Goal: Information Seeking & Learning: Learn about a topic

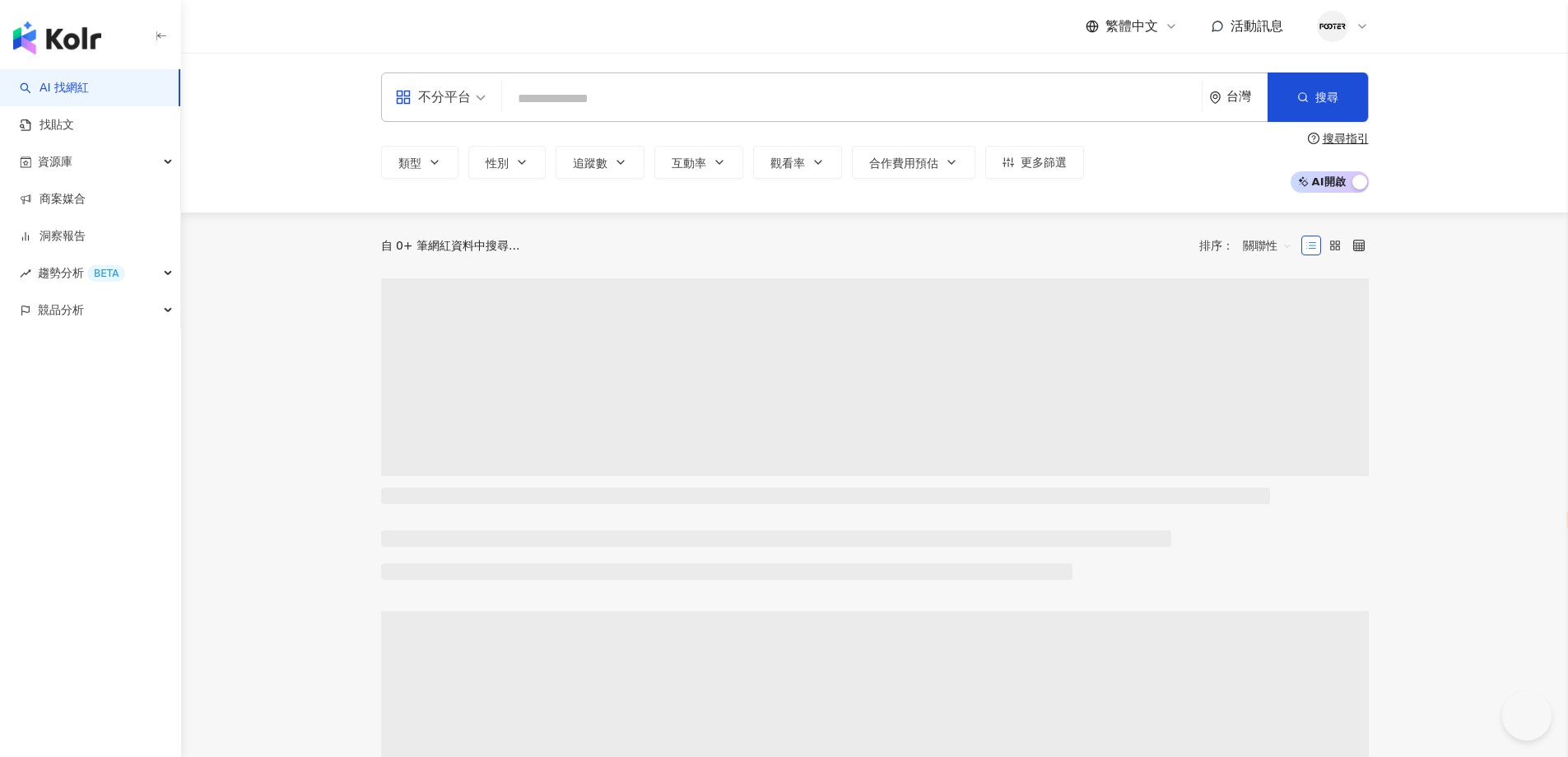
select select "*****"
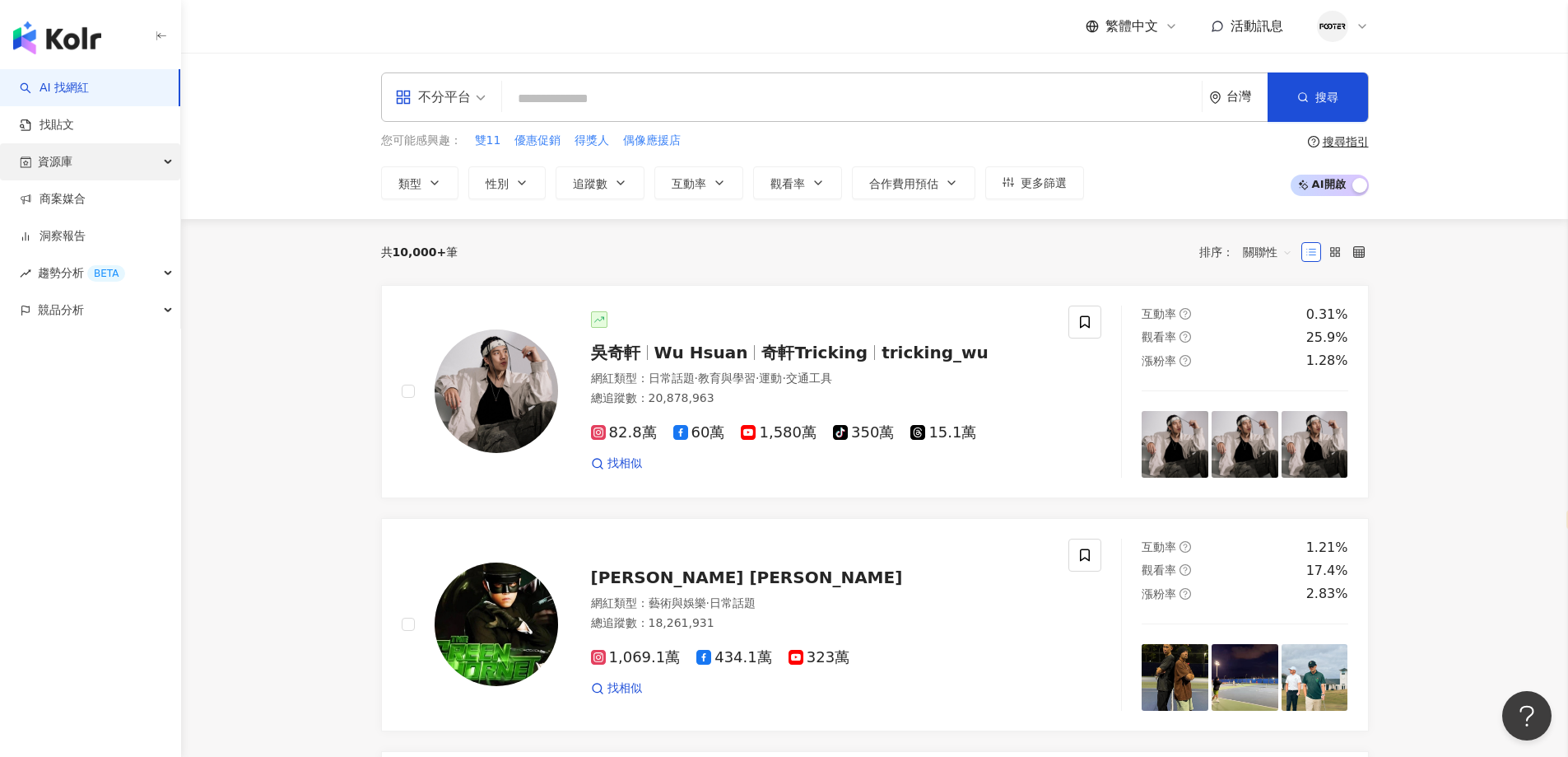
click at [72, 169] on span "資源庫" at bounding box center [55, 162] width 35 height 37
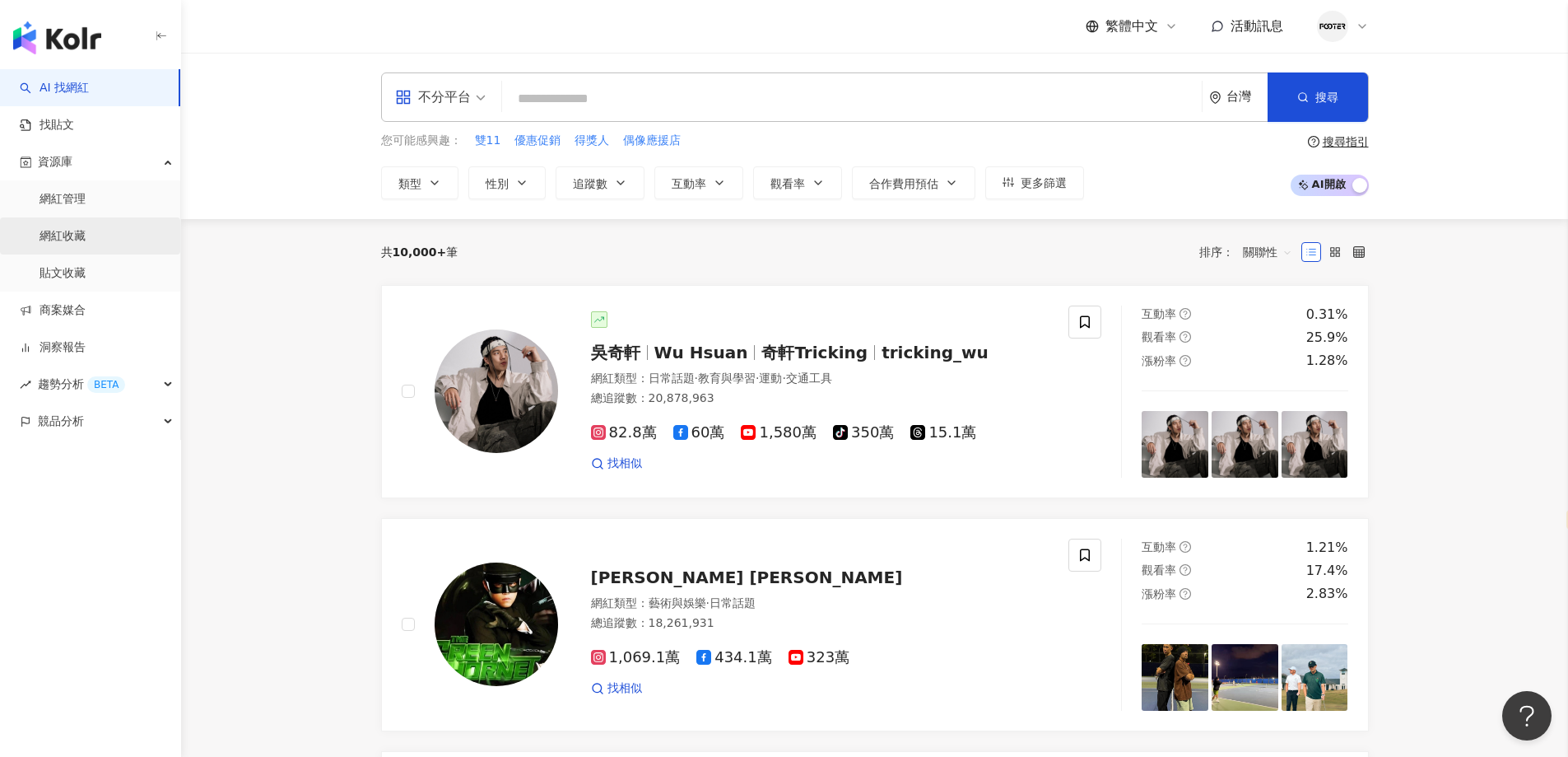
click at [80, 244] on link "網紅收藏" at bounding box center [63, 236] width 46 height 17
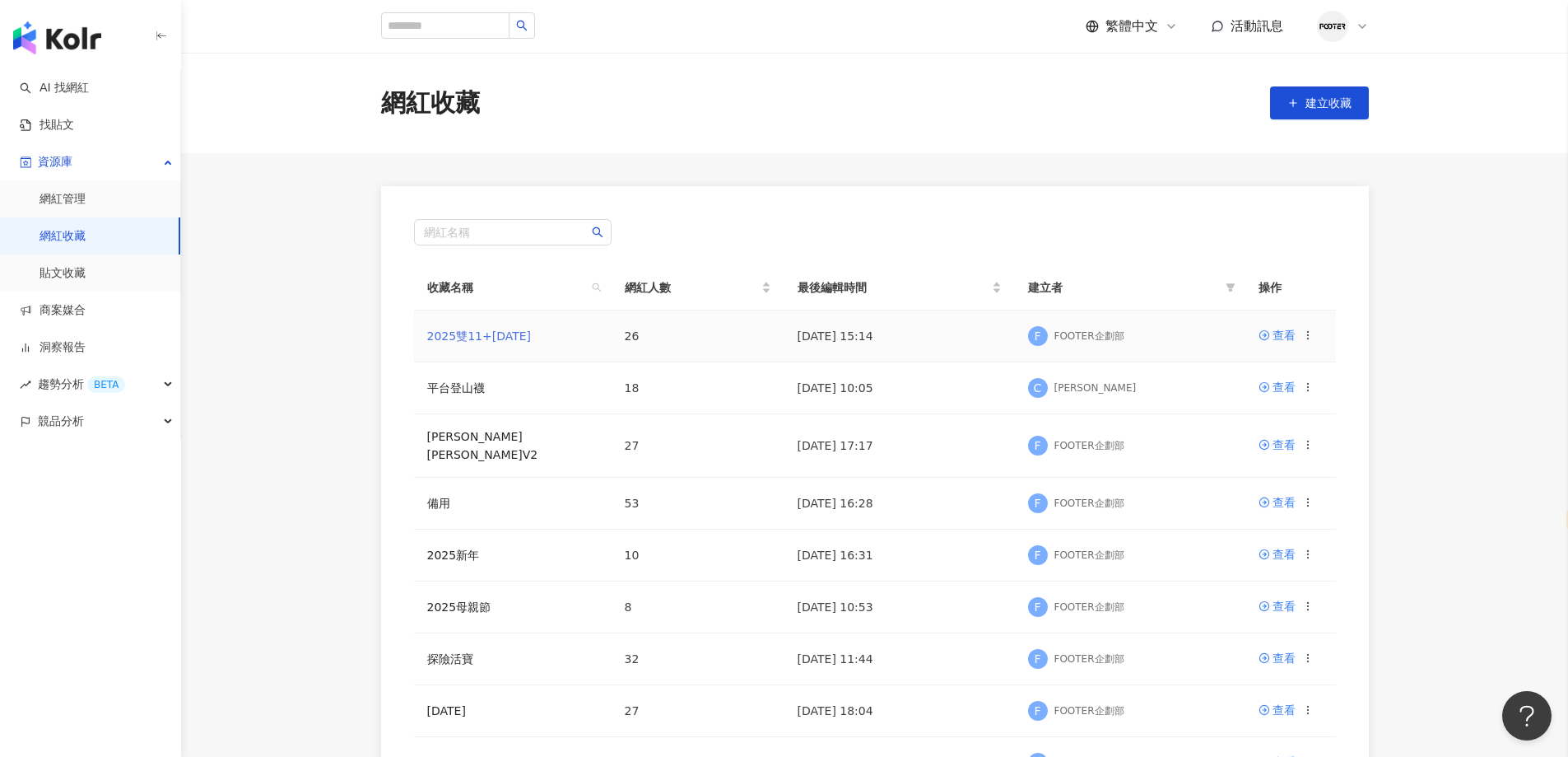
click at [503, 338] on link "2025雙11+[DATE]" at bounding box center [479, 336] width 105 height 13
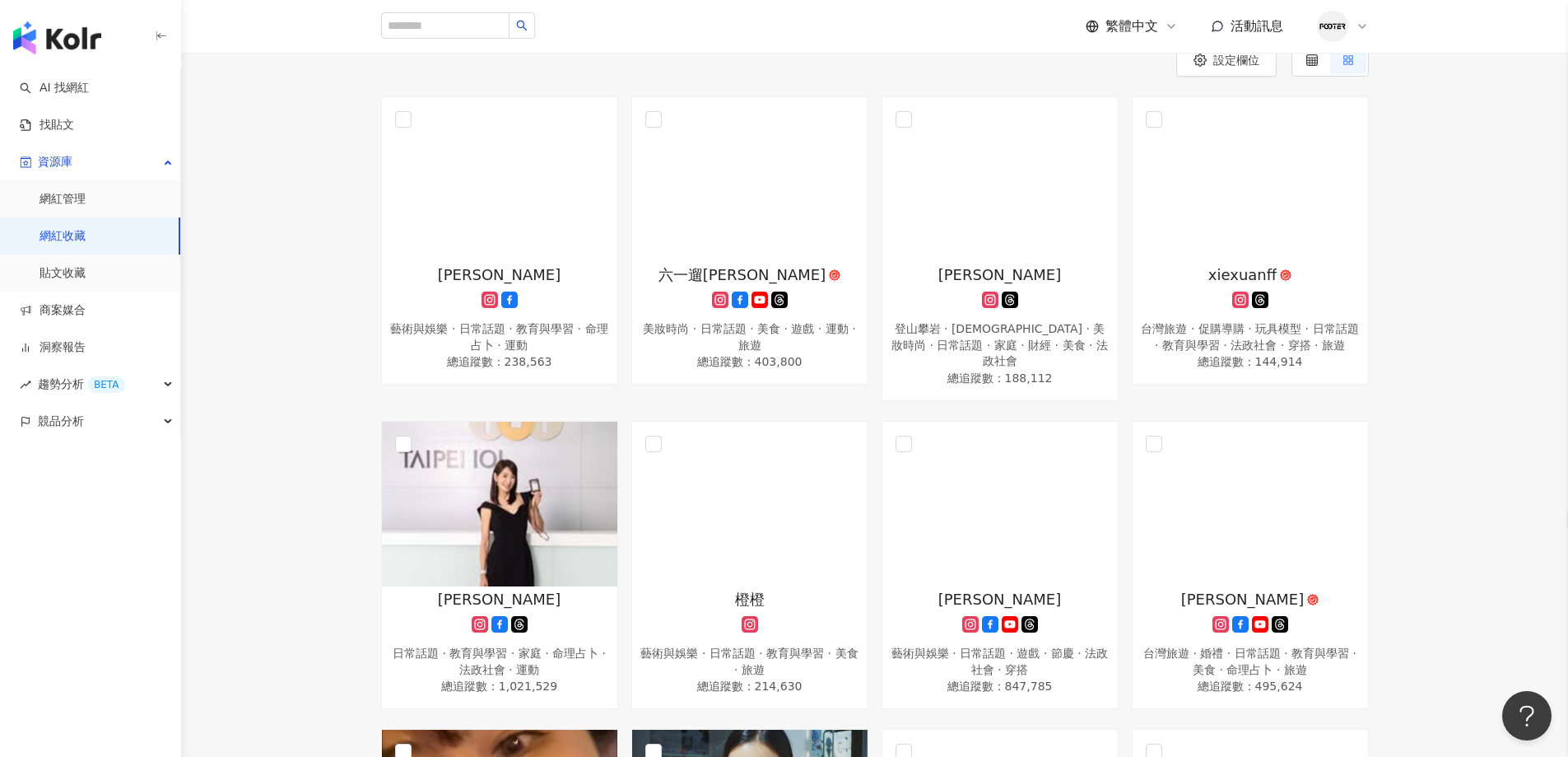
scroll to position [165, 0]
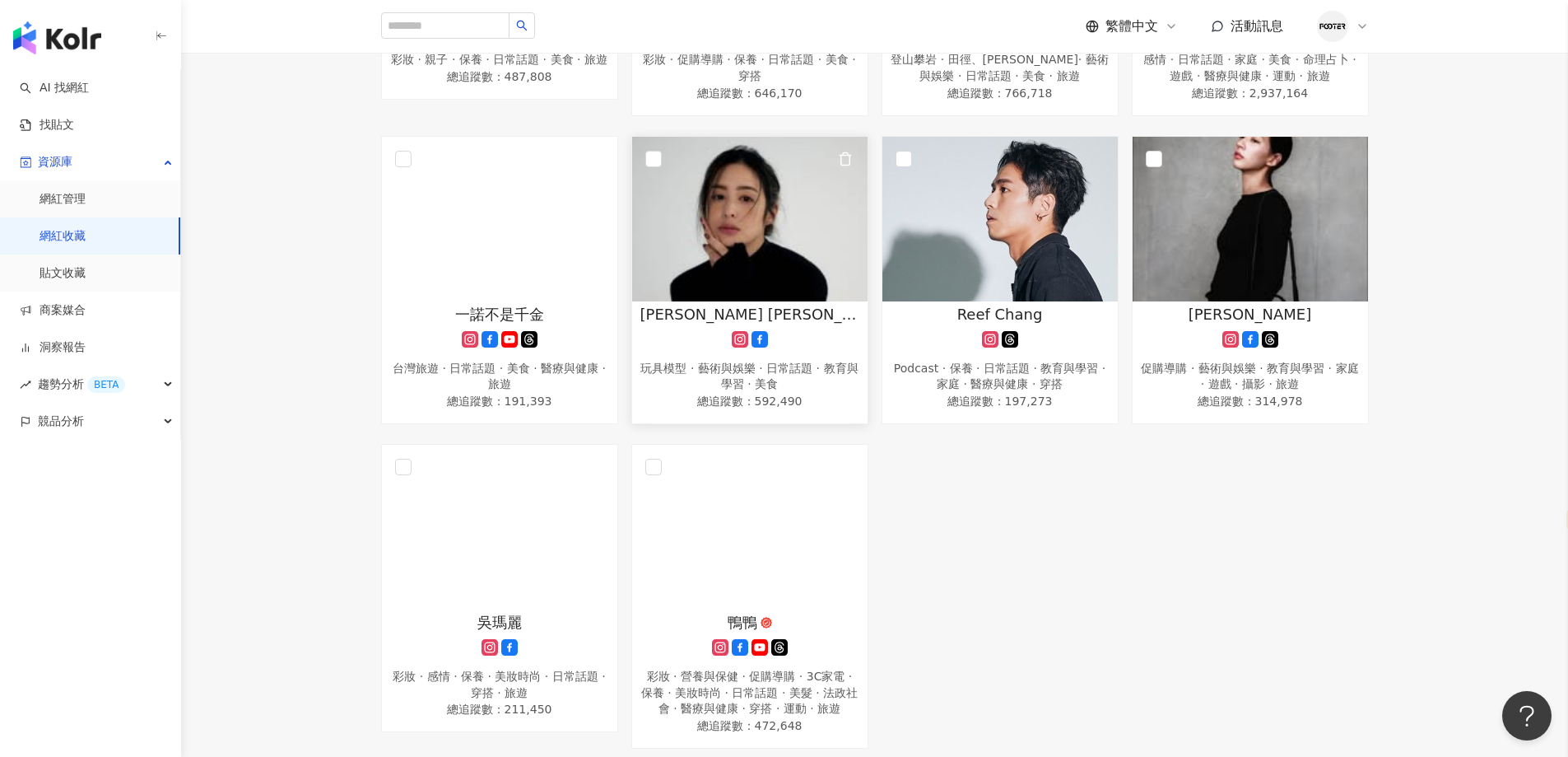
scroll to position [1318, 0]
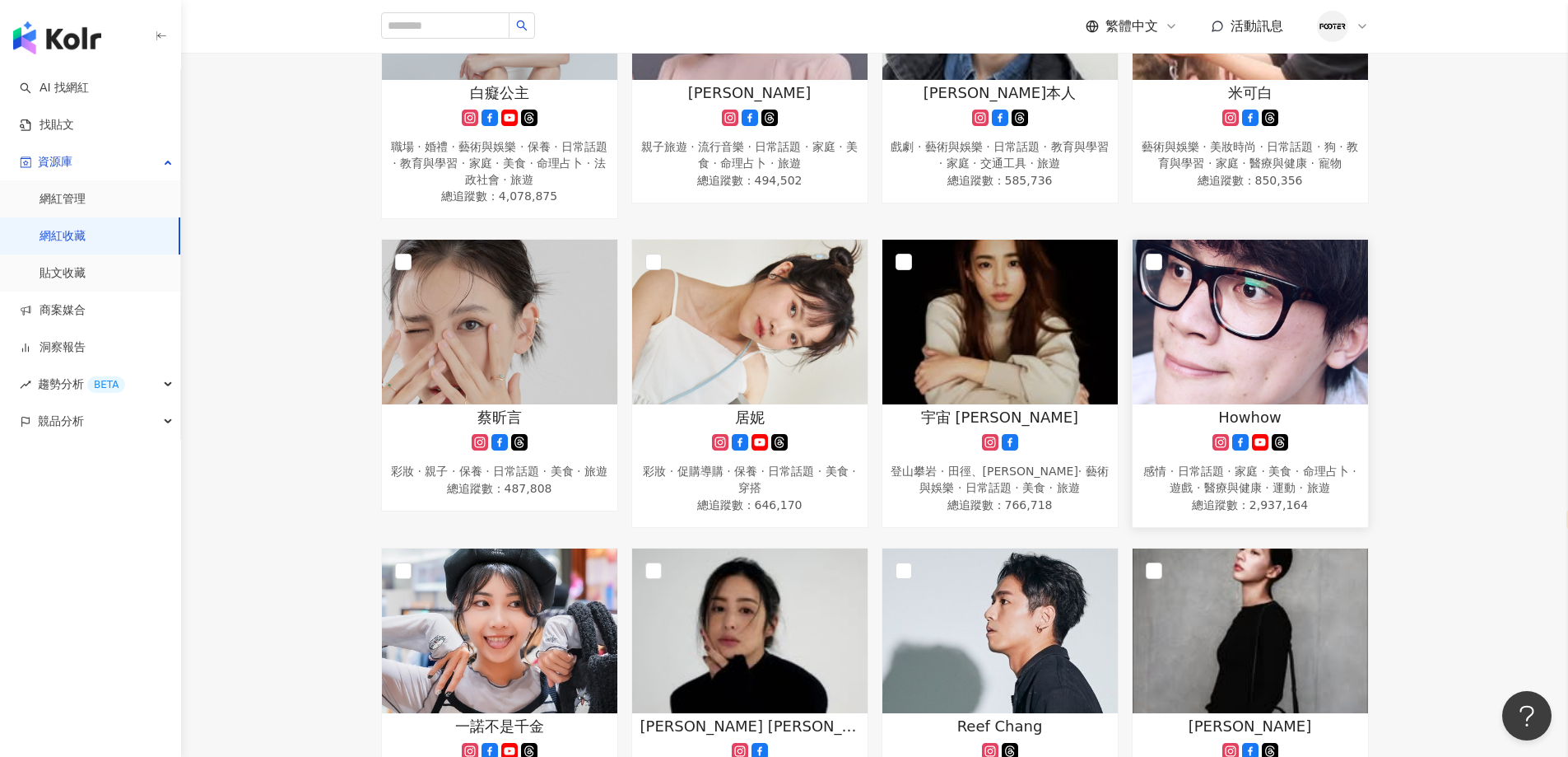
drag, startPoint x: 1514, startPoint y: 196, endPoint x: 1329, endPoint y: 240, distance: 190.2
click at [1514, 196] on div "姚愛寗 藝術與娛樂 · 日常話題 · 教育與學習 · 命理占卜 · 運動 總追蹤數 ： 238,563 六一遛阿寬 美妝時尚 · 日常話題 · 美食 · 遊戲…" at bounding box center [874, 59] width 1387 height 2203
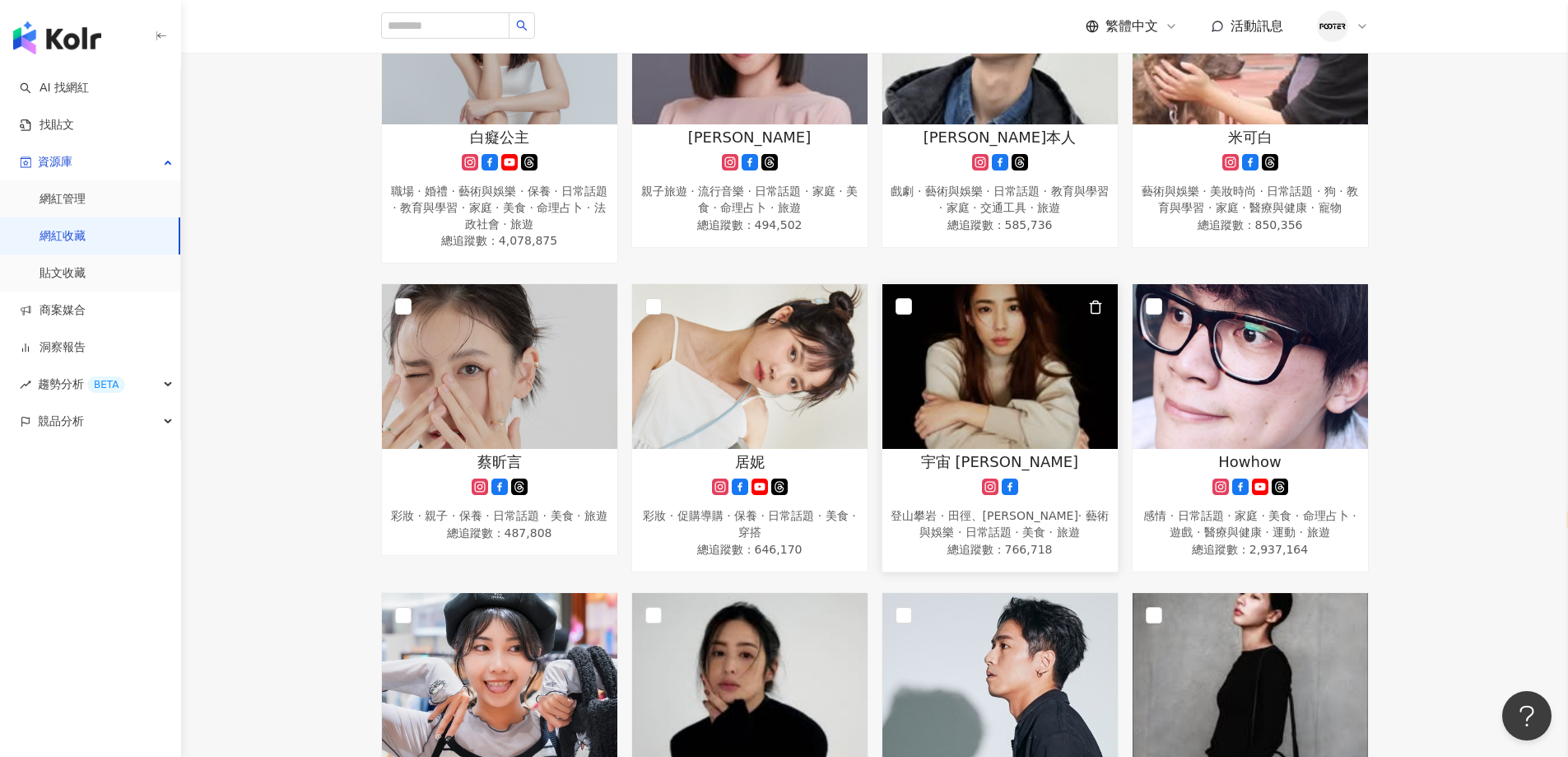
scroll to position [1235, 0]
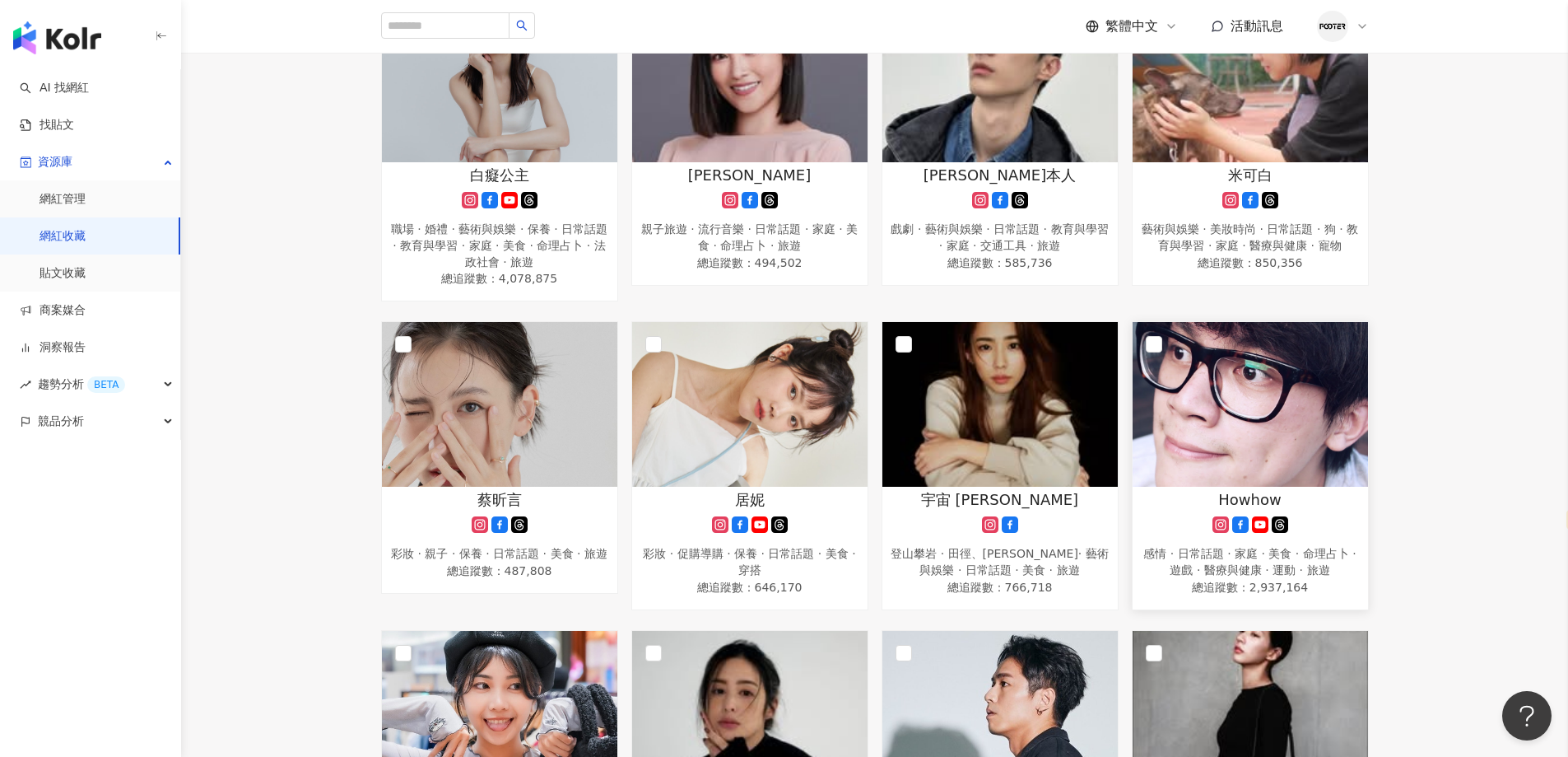
click at [1426, 219] on div "姚愛寗 藝術與娛樂 · 日常話題 · 教育與學習 · 命理占卜 · 運動 總追蹤數 ： 238,563 六一遛阿寬 美妝時尚 · 日常話題 · 美食 · 遊戲…" at bounding box center [874, 141] width 1387 height 2203
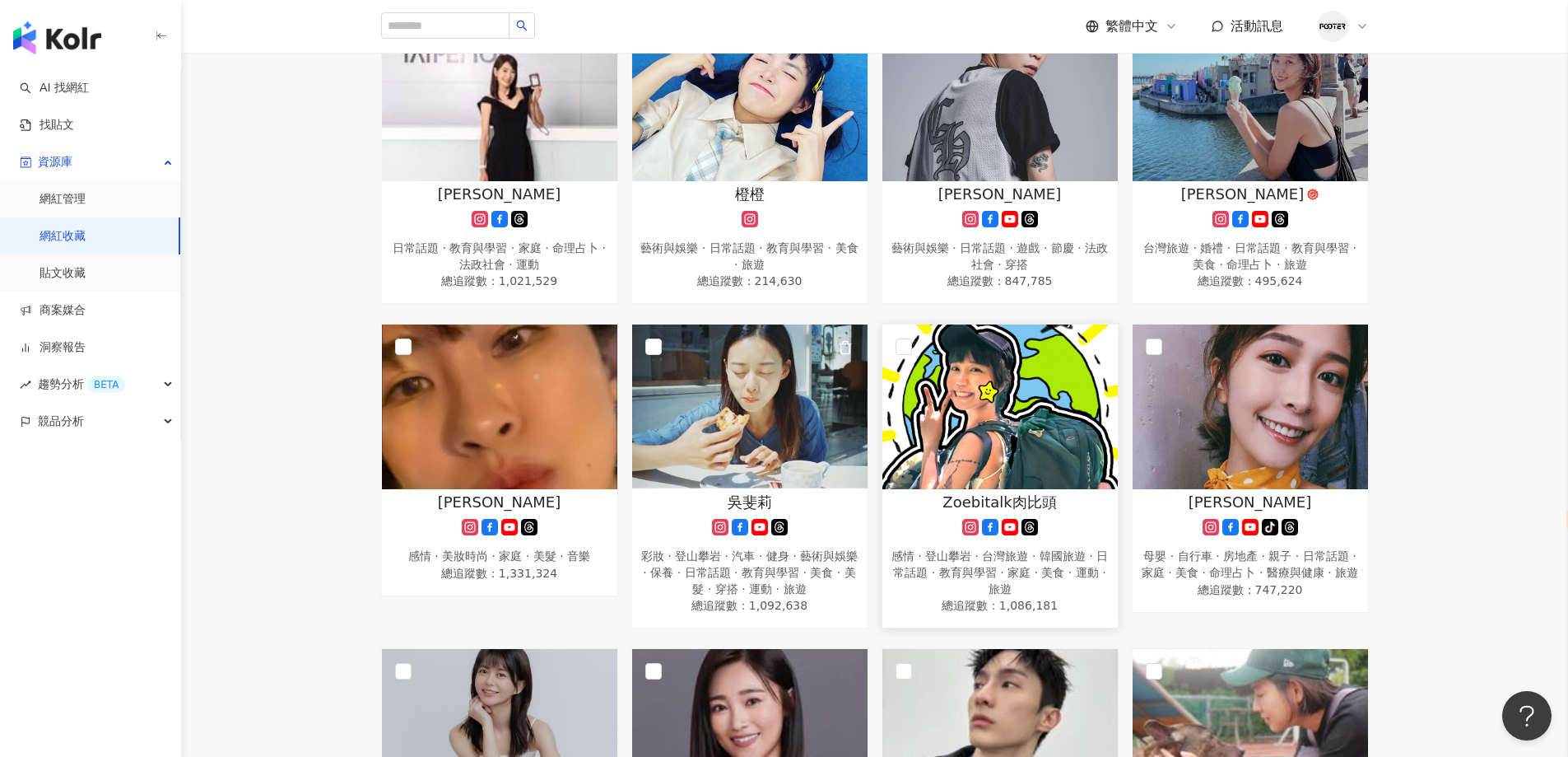
scroll to position [576, 0]
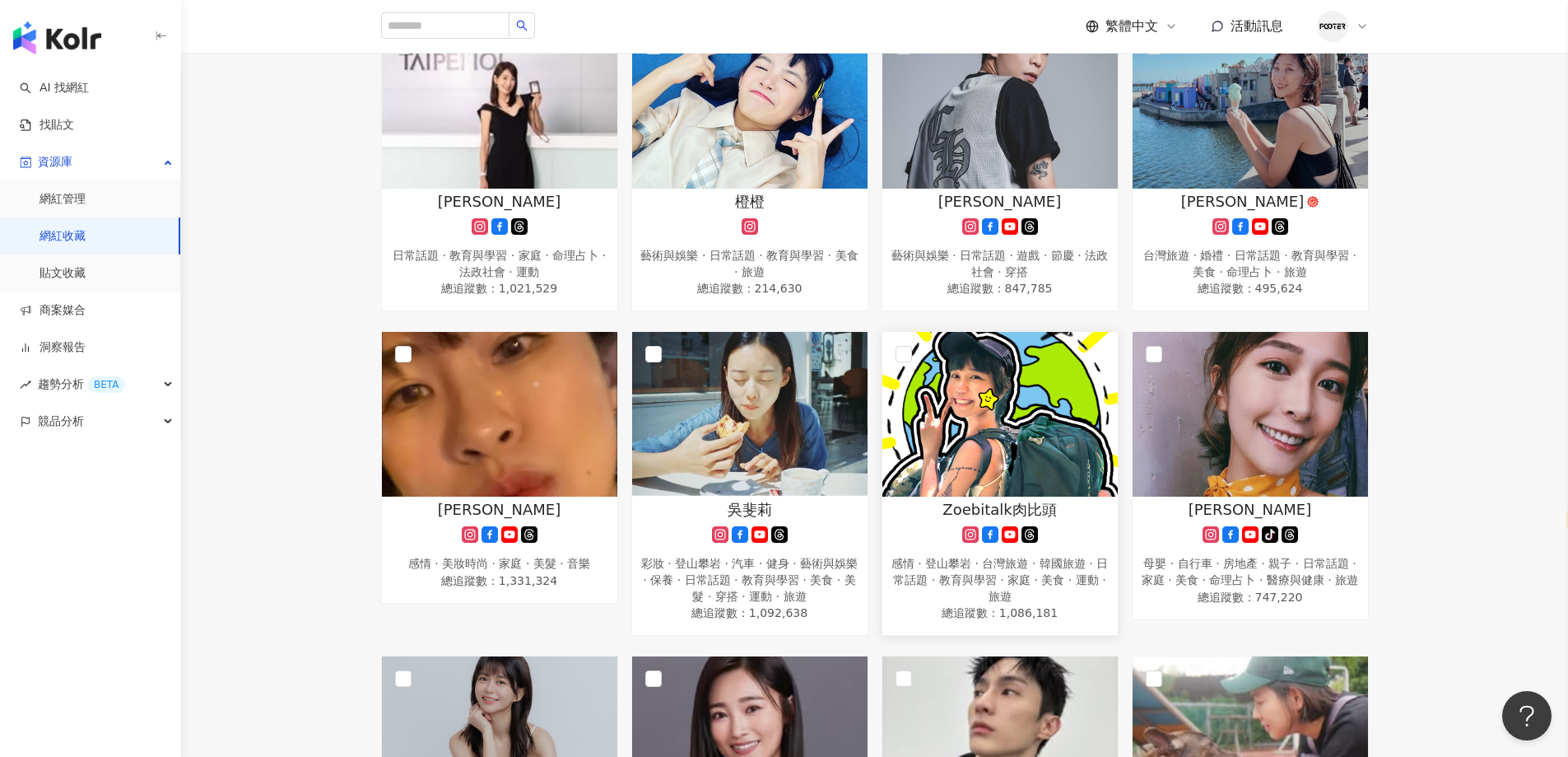
click at [966, 504] on span "Zoebitalk肉比頭" at bounding box center [999, 509] width 114 height 21
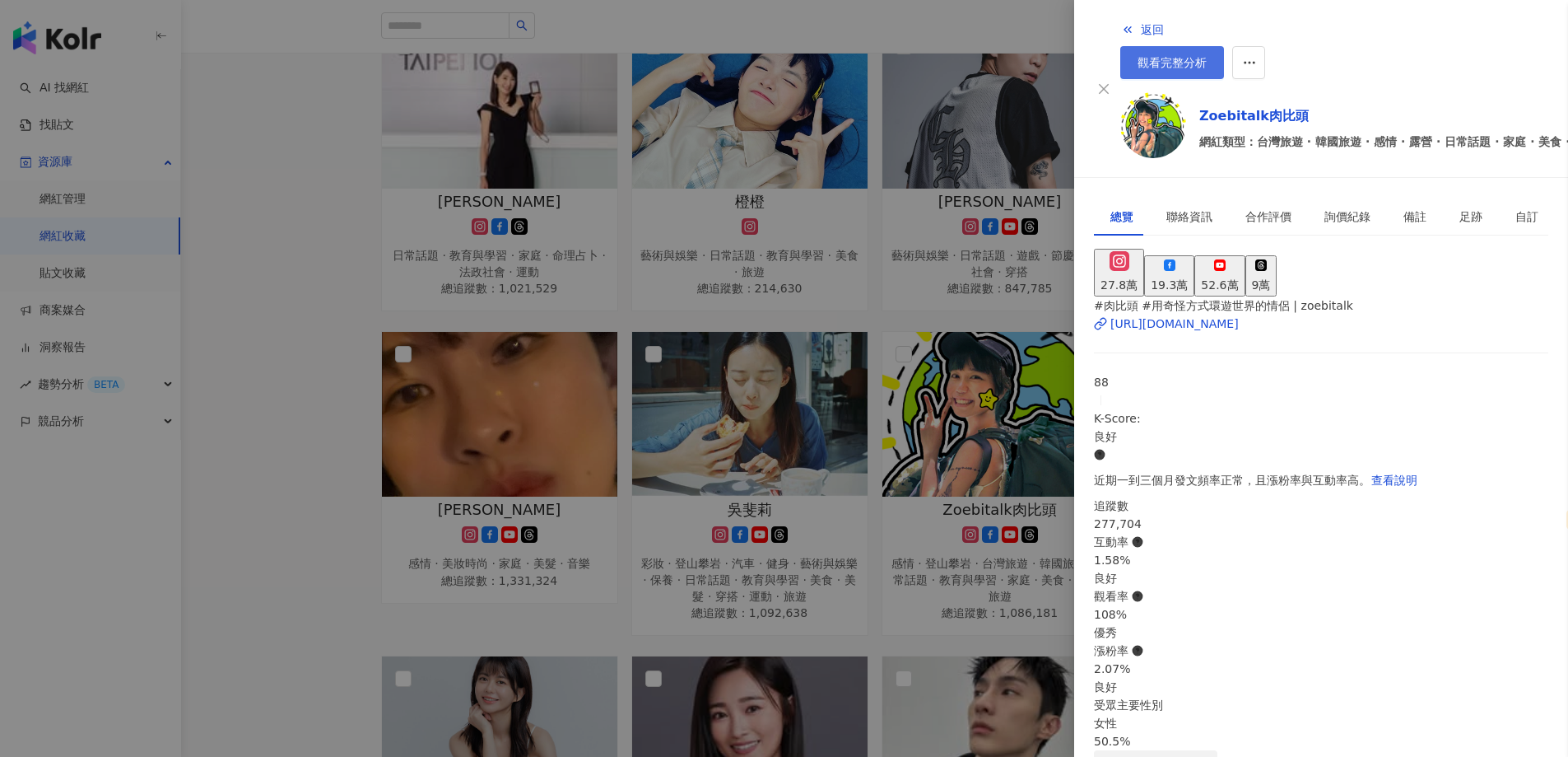
click at [1207, 56] on span "觀看完整分析" at bounding box center [1173, 63] width 69 height 13
click at [783, 633] on div at bounding box center [784, 378] width 1568 height 757
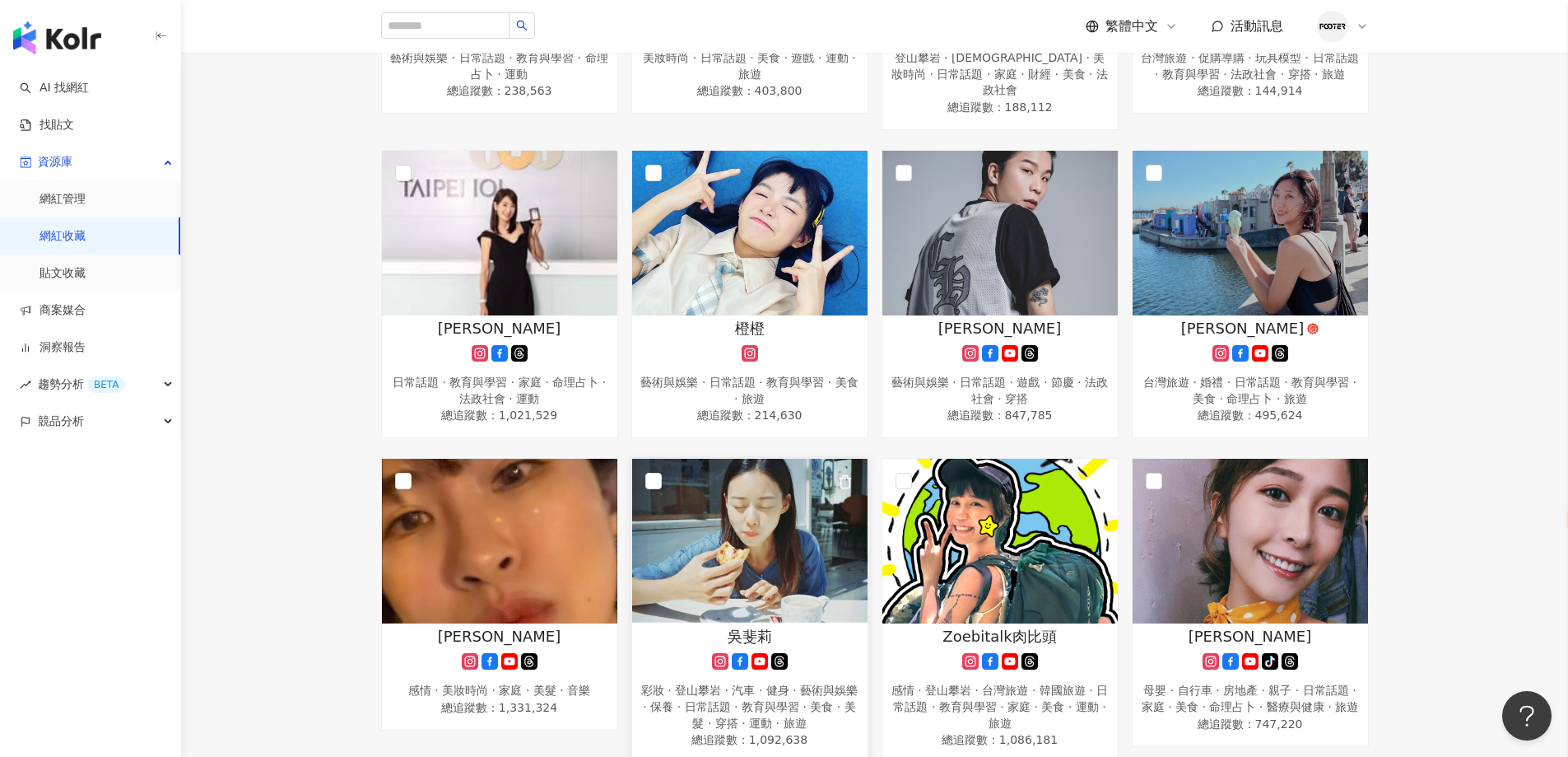
scroll to position [329, 0]
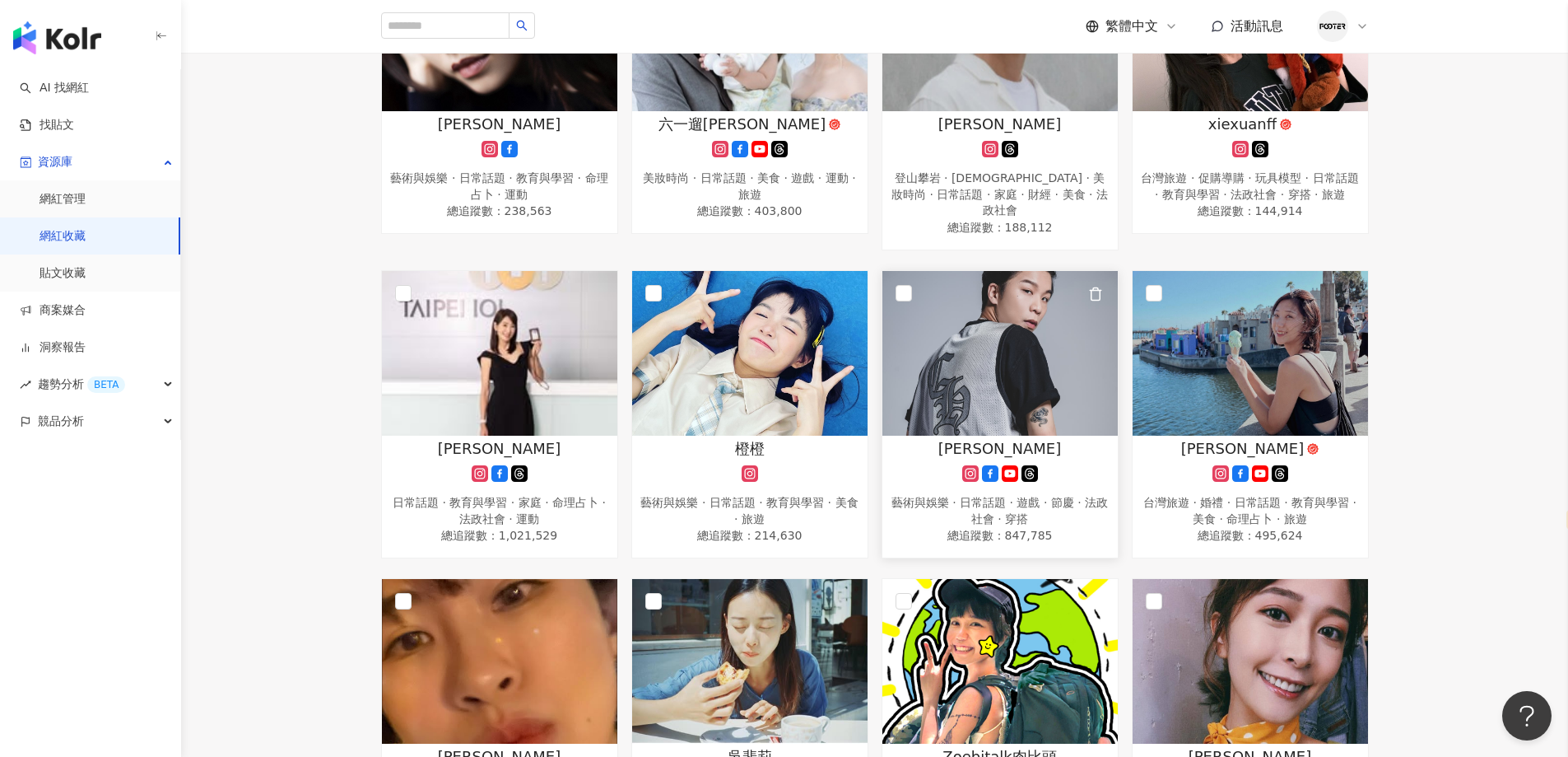
click at [929, 340] on img at bounding box center [999, 353] width 235 height 165
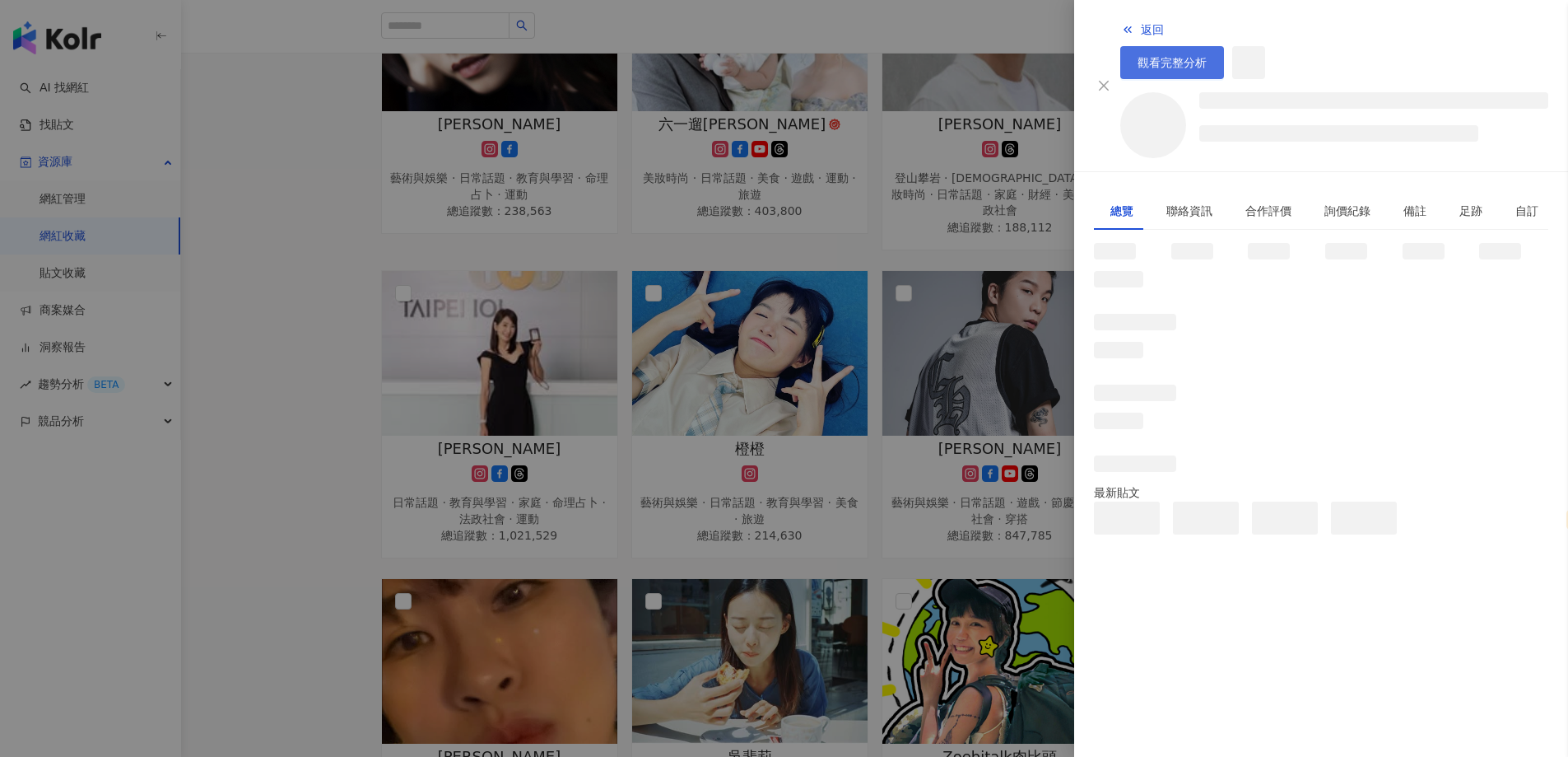
click at [1207, 56] on span "觀看完整分析" at bounding box center [1173, 63] width 69 height 13
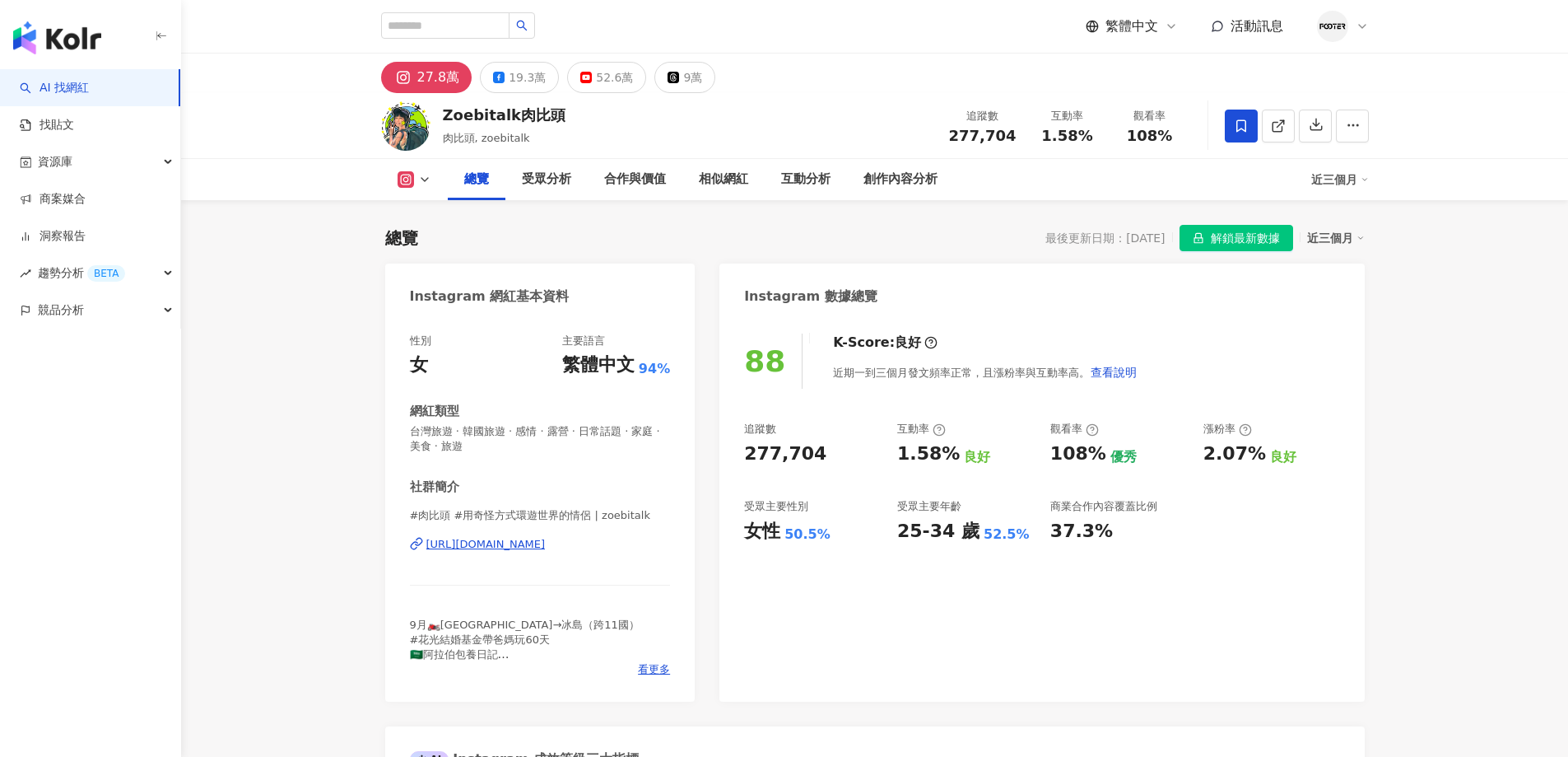
select select "*****"
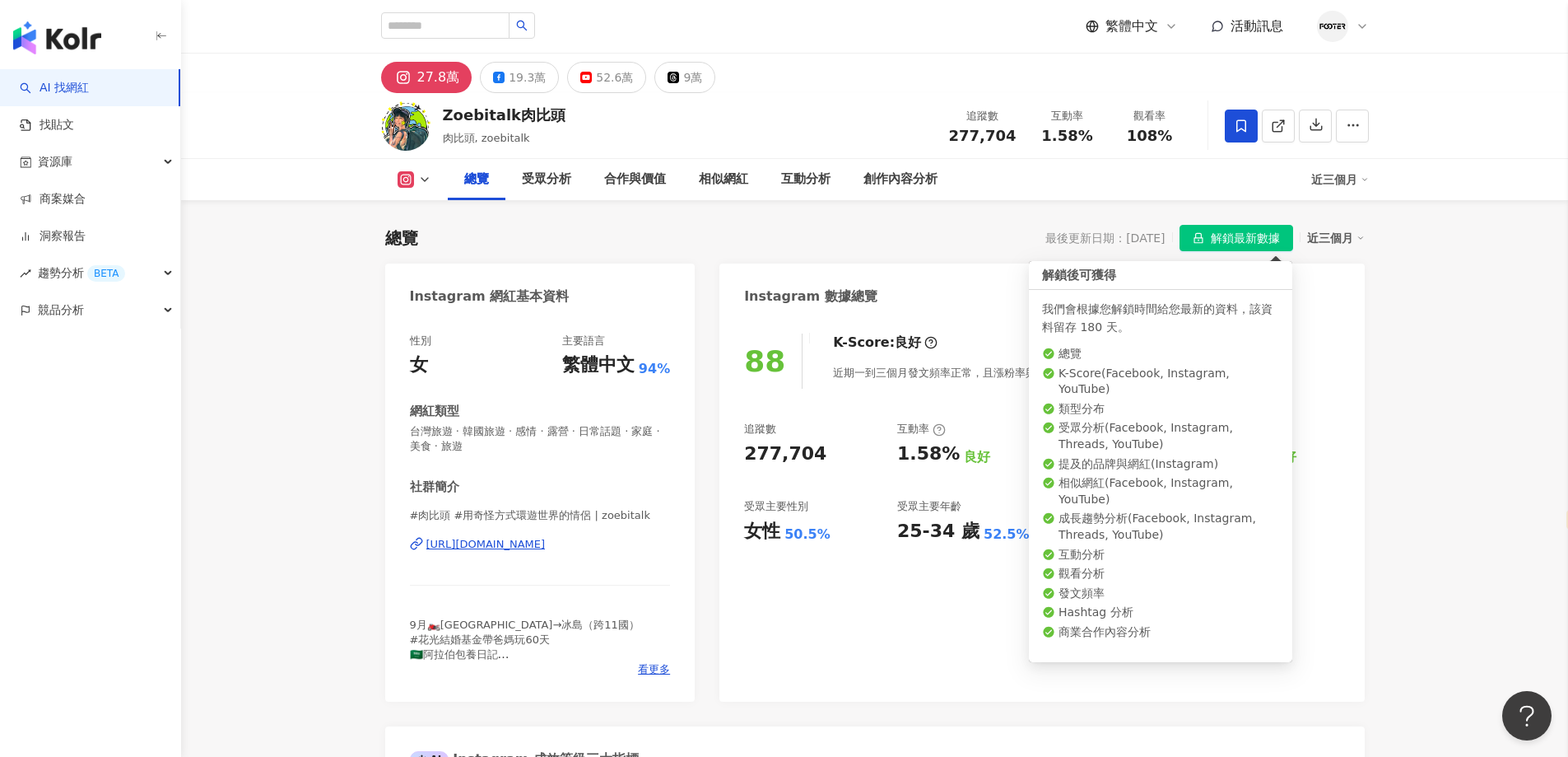
click at [1240, 244] on span "解鎖最新數據" at bounding box center [1245, 239] width 69 height 26
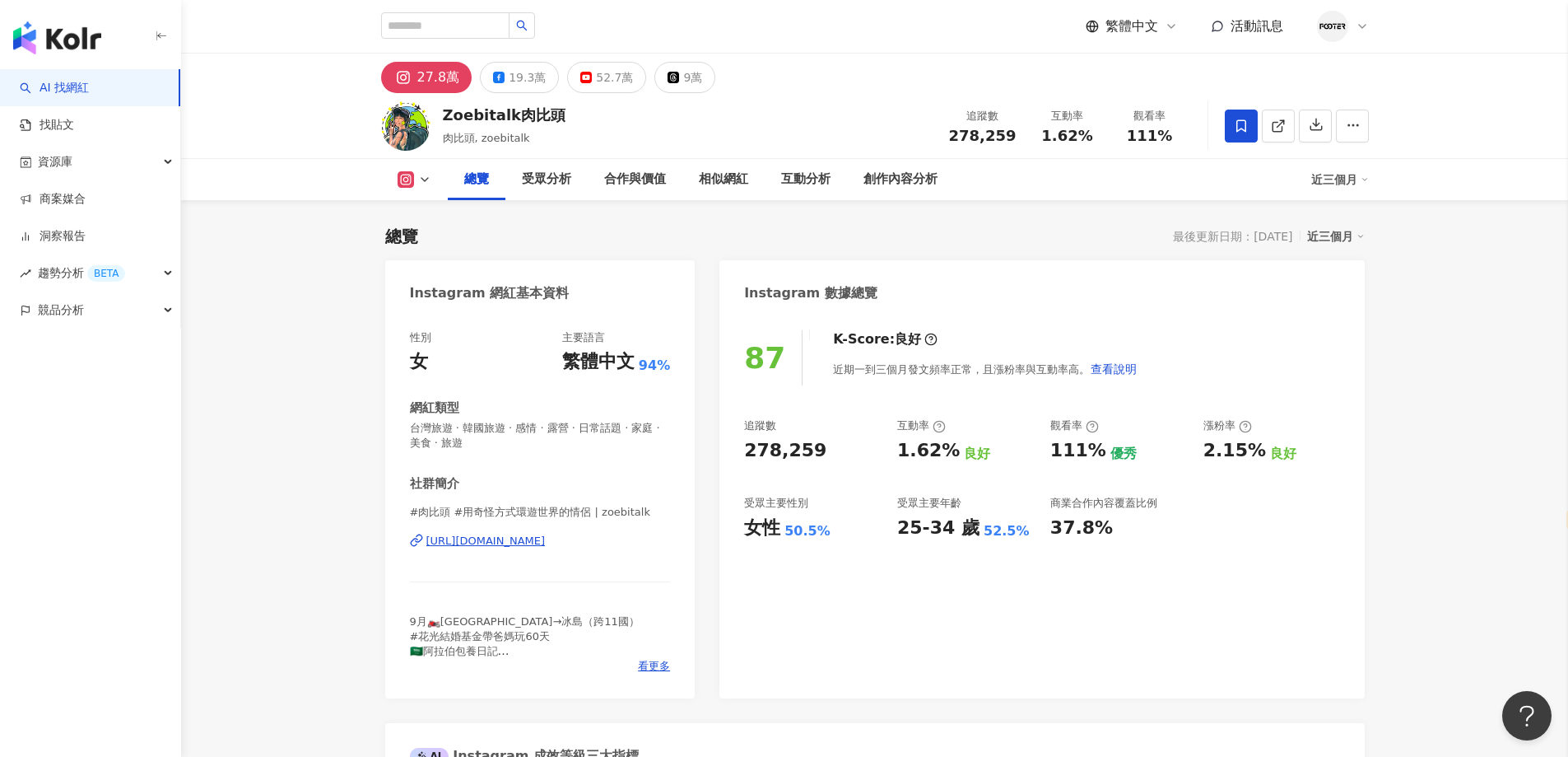
click at [1321, 141] on button "button" at bounding box center [1315, 126] width 33 height 33
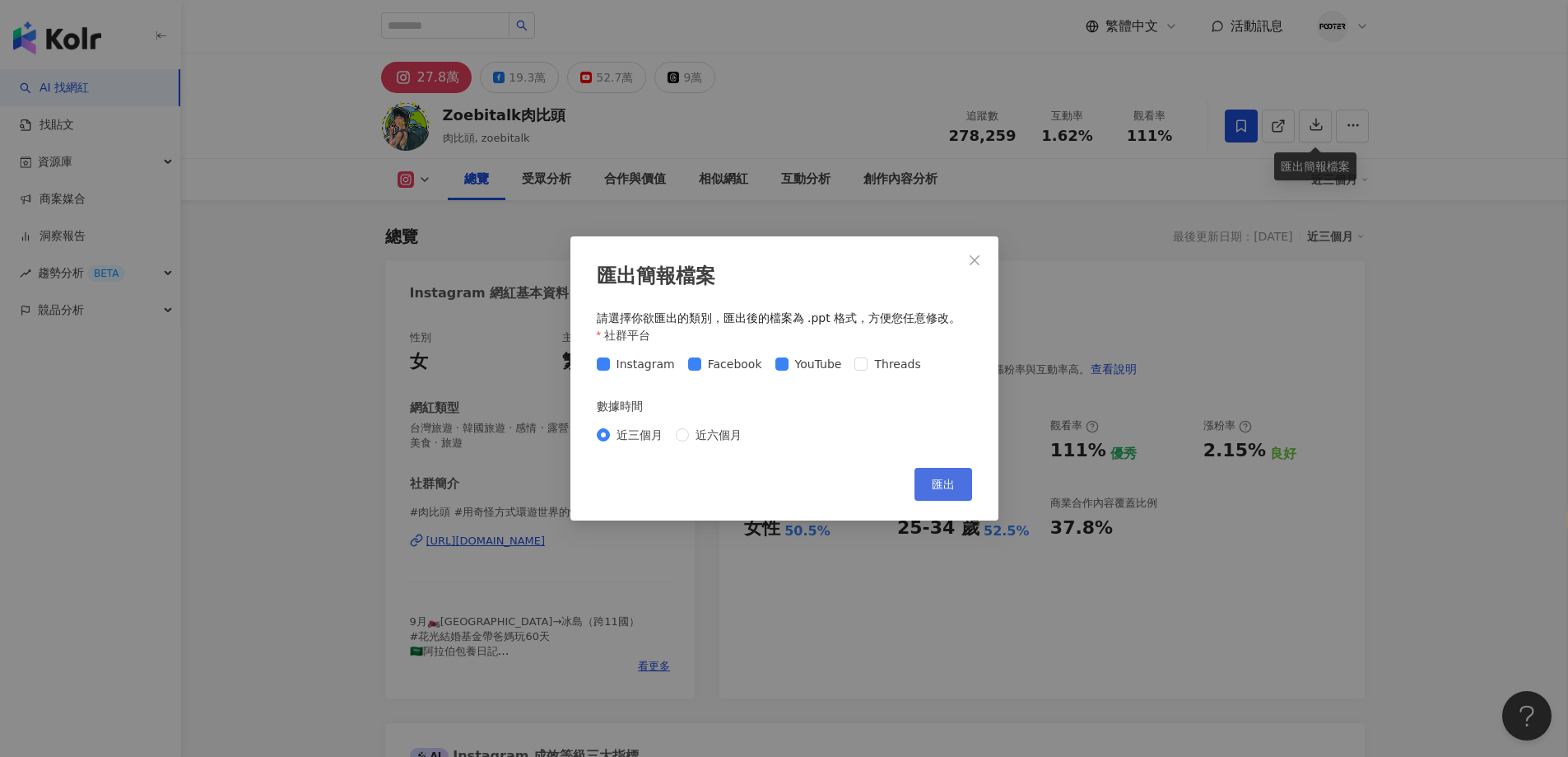
click at [943, 475] on button "匯出" at bounding box center [943, 485] width 58 height 33
click at [973, 256] on icon "close" at bounding box center [975, 260] width 13 height 13
